Goal: Transaction & Acquisition: Register for event/course

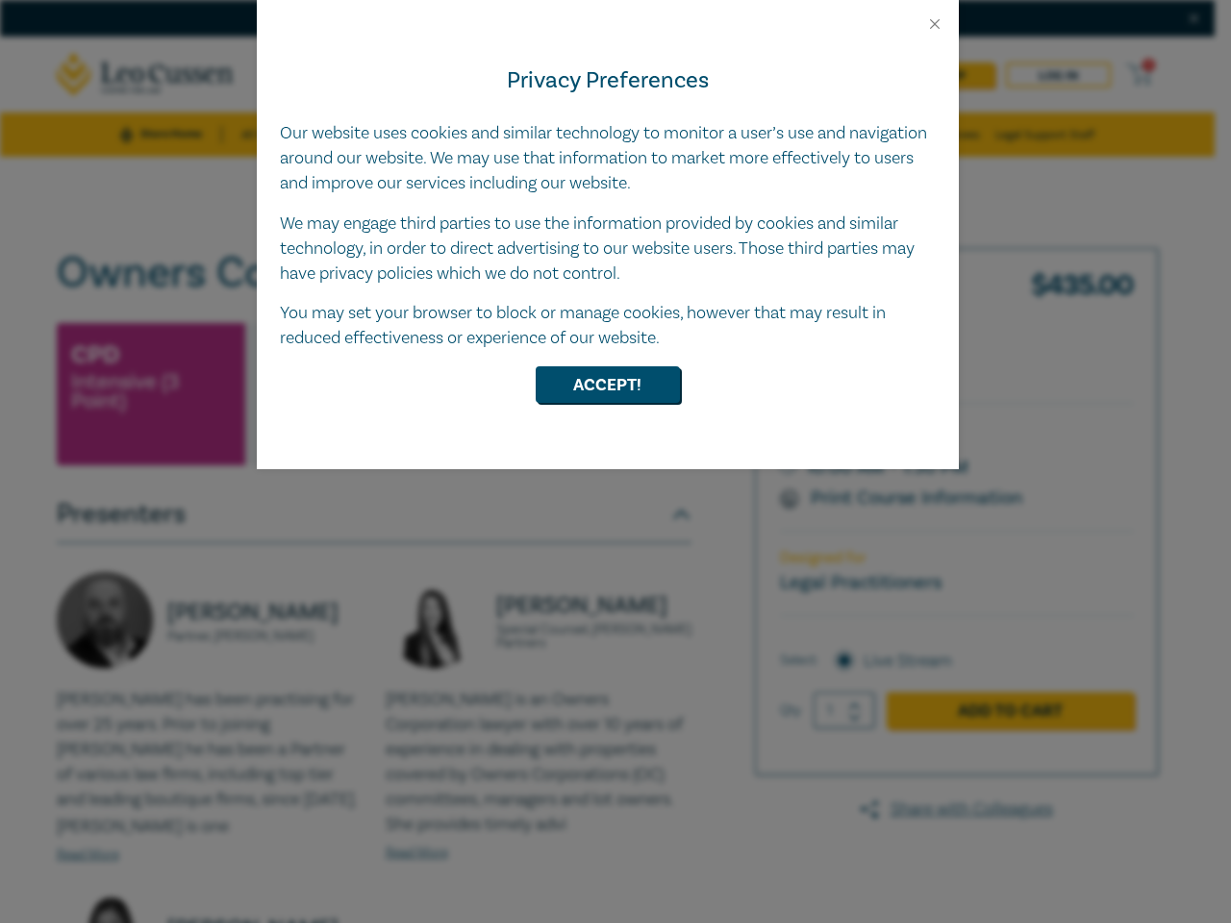
click at [616, 462] on div "Privacy Preferences Our website uses cookies and similar technology to monitor …" at bounding box center [608, 251] width 702 height 437
click at [935, 24] on button "Close" at bounding box center [934, 23] width 17 height 17
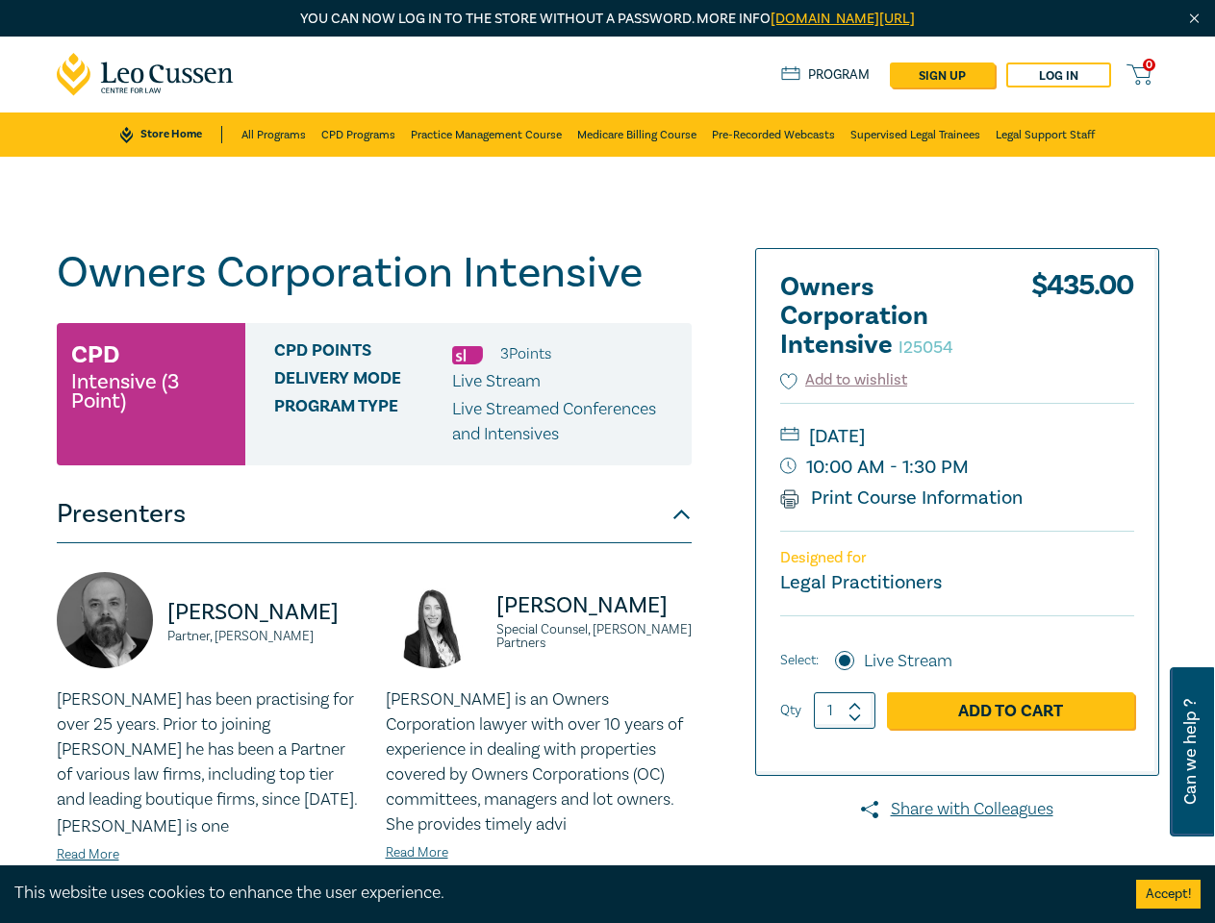
click at [608, 385] on div "Delivery Mode Live Stream" at bounding box center [475, 381] width 403 height 25
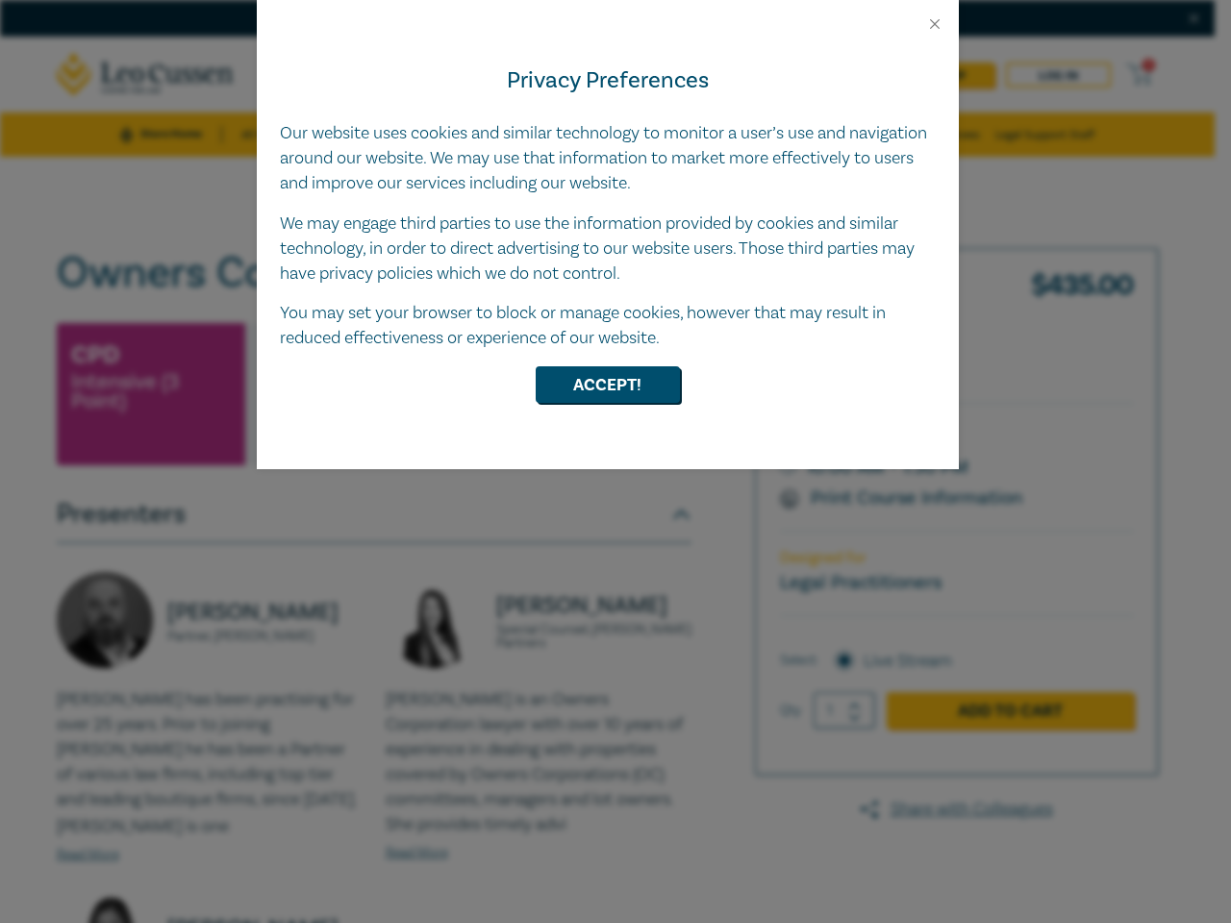
click at [616, 462] on div "Privacy Preferences Our website uses cookies and similar technology to monitor …" at bounding box center [608, 251] width 702 height 437
click at [935, 24] on button "Close" at bounding box center [934, 23] width 17 height 17
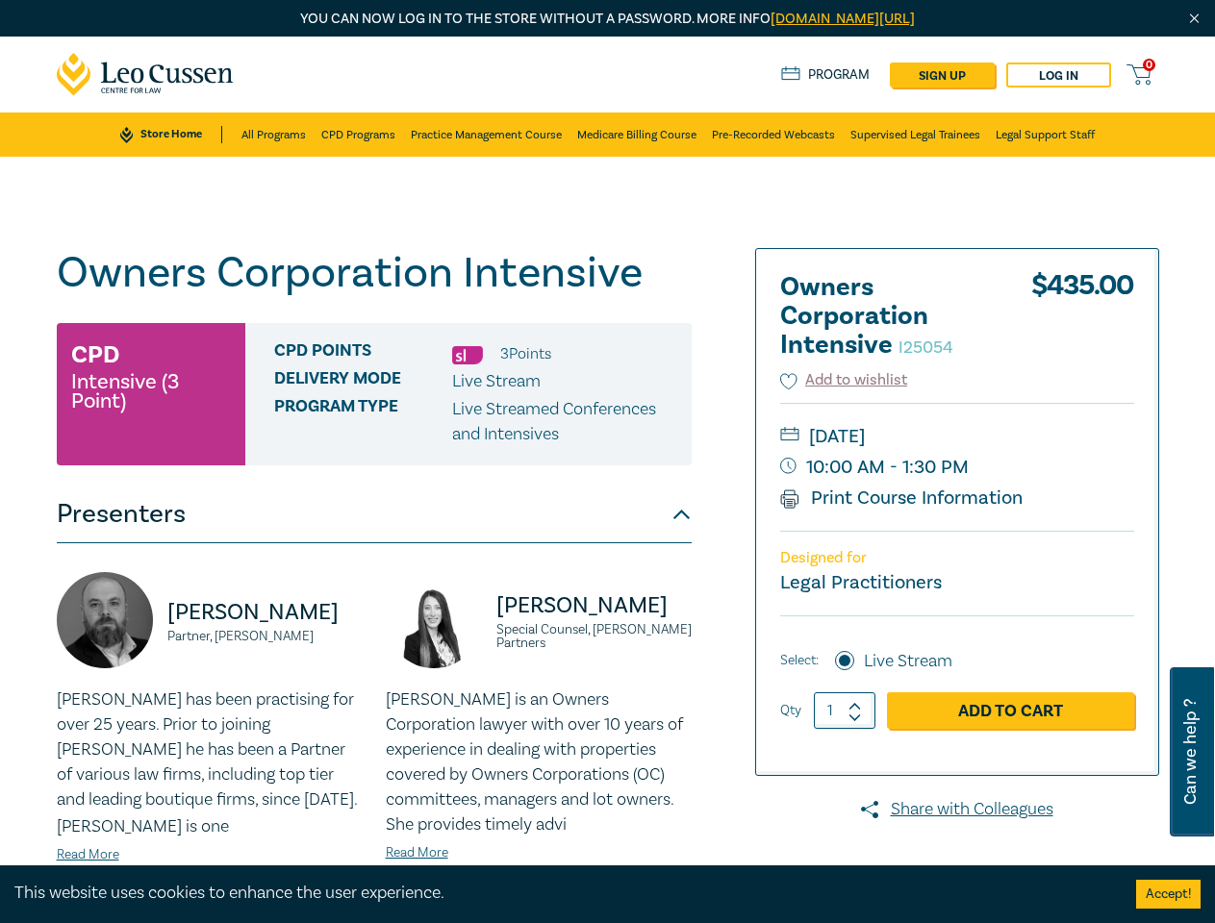
click at [608, 385] on div "Delivery Mode Live Stream" at bounding box center [475, 381] width 403 height 25
